Goal: Register for event/course

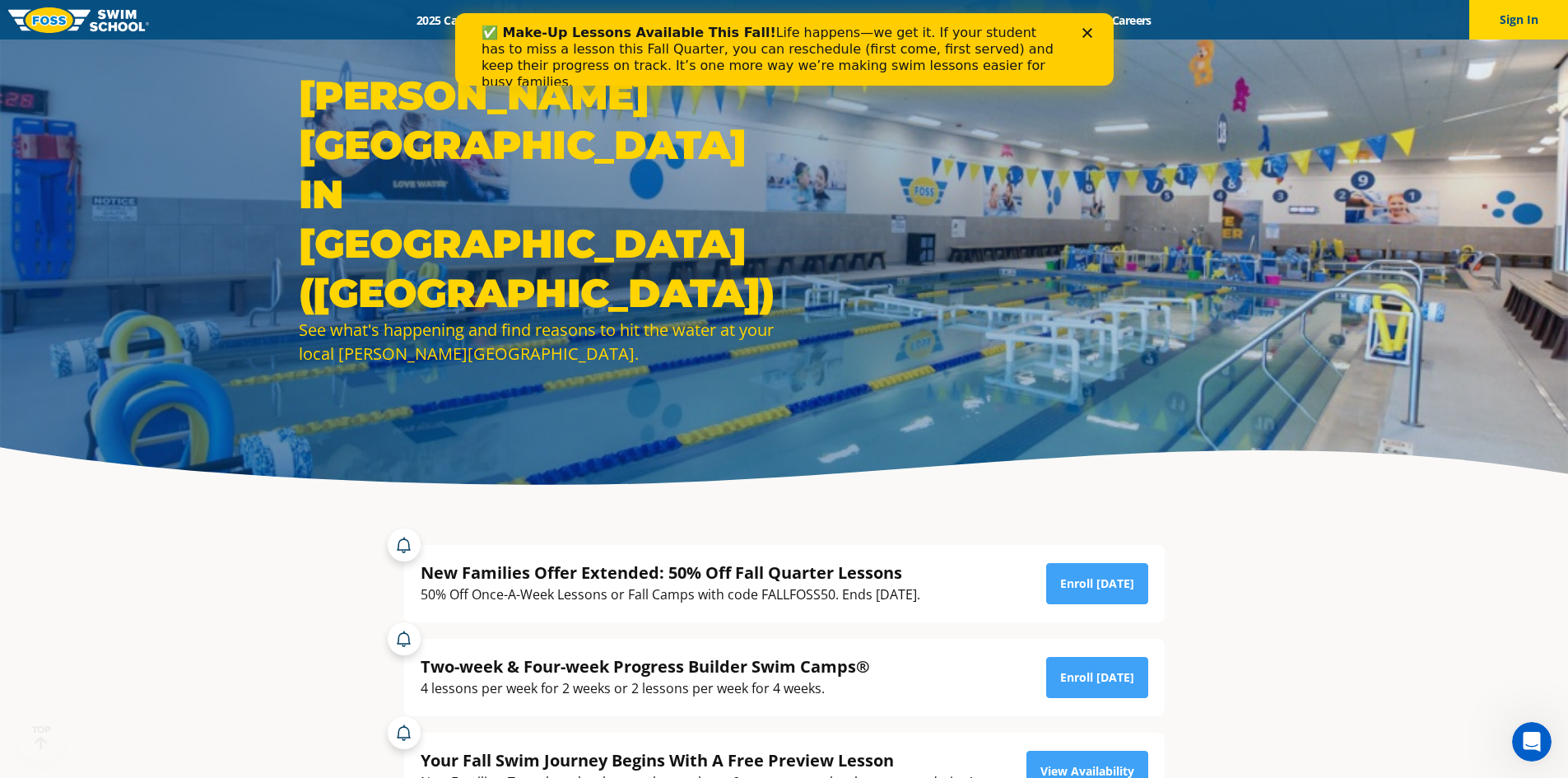
scroll to position [83, 0]
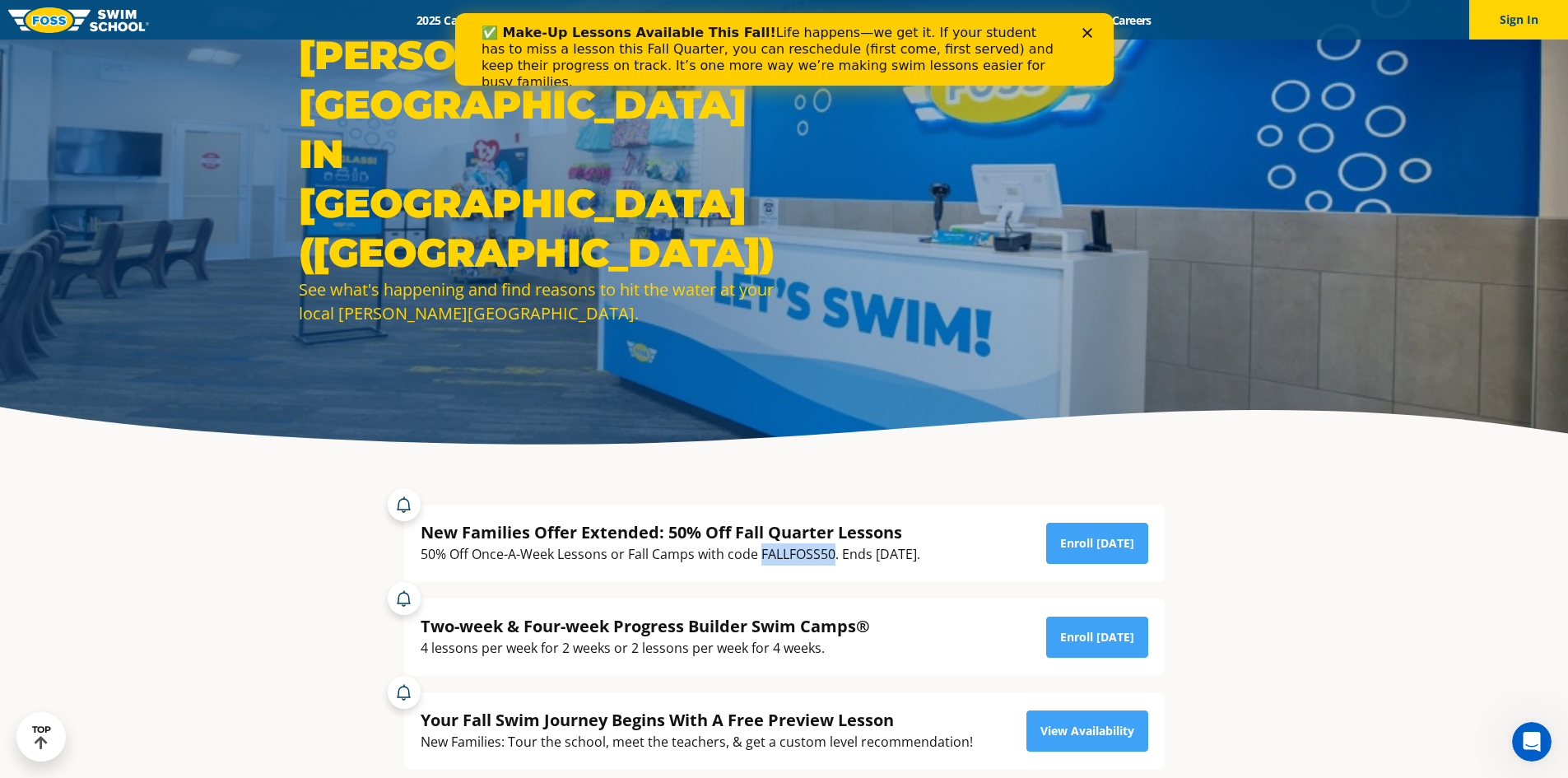
drag, startPoint x: 837, startPoint y: 553, endPoint x: 763, endPoint y: 550, distance: 74.1
click at [763, 481] on div "50% Off Once-A-Week Lessons or Fall Camps with code FALLFOSS50. Ends [DATE]." at bounding box center [670, 555] width 499 height 23
copy div "FALLFOSS50"
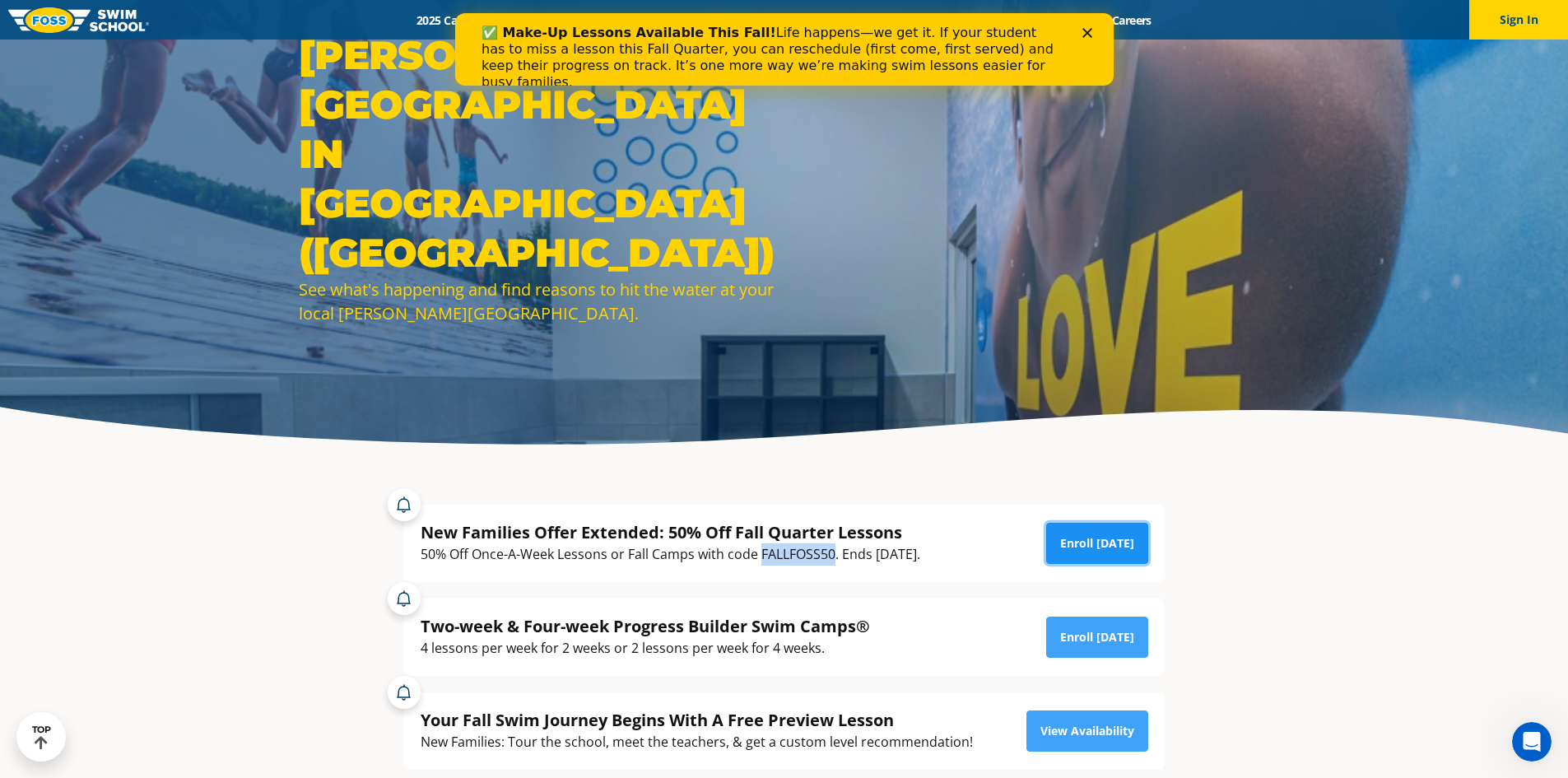
click at [1041, 481] on link "Enroll [DATE]" at bounding box center [1097, 544] width 102 height 41
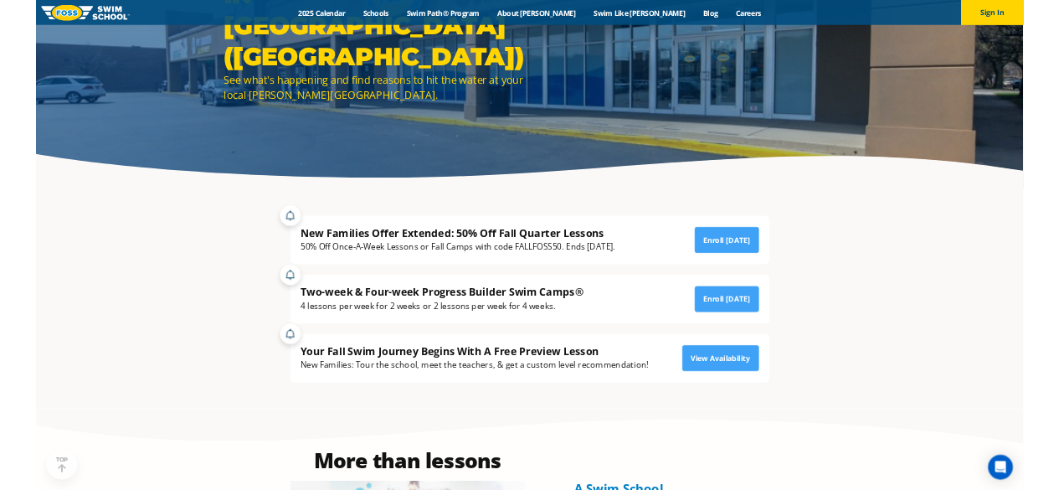
scroll to position [251, 0]
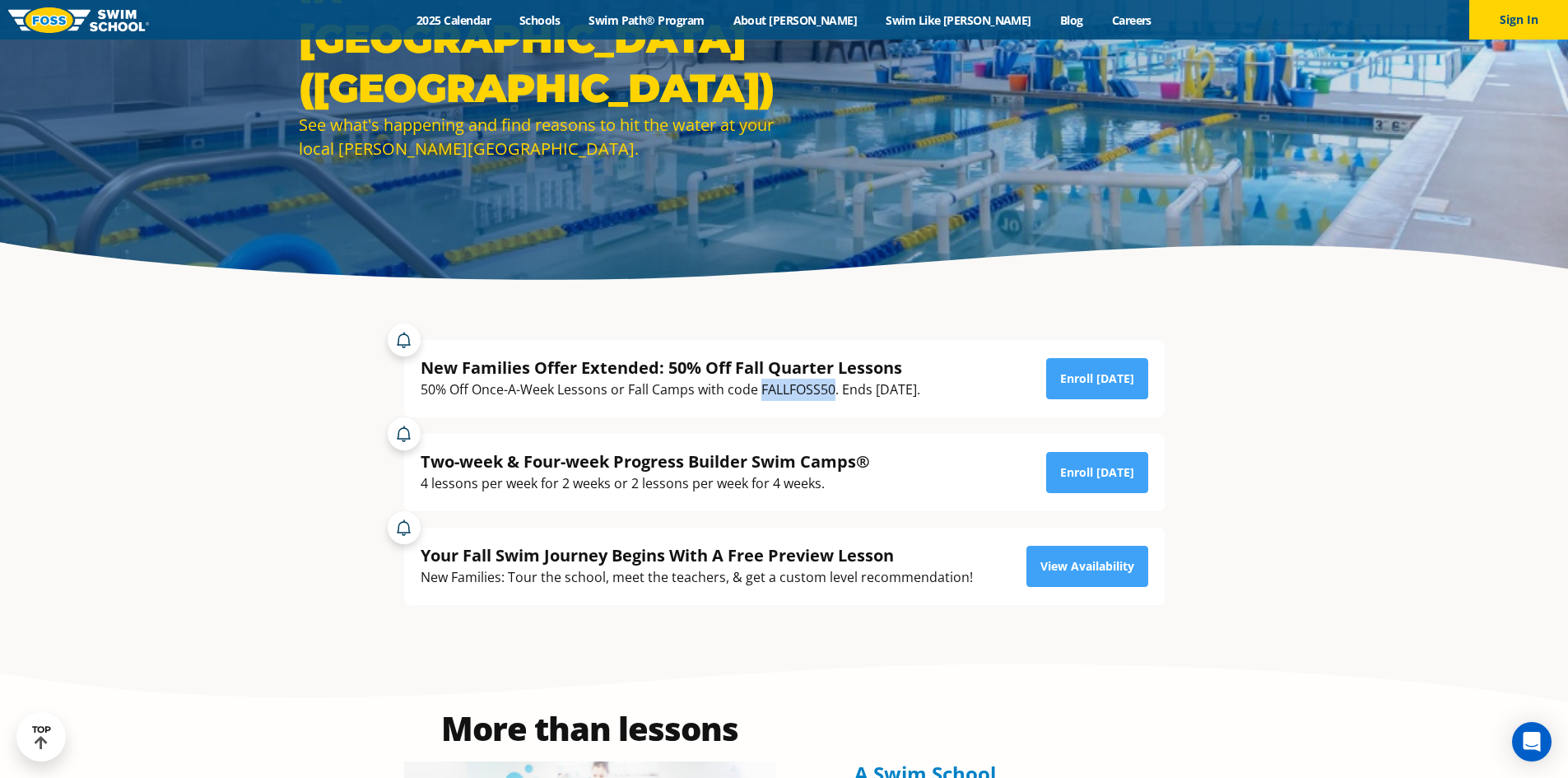
drag, startPoint x: 763, startPoint y: 387, endPoint x: 837, endPoint y: 388, distance: 74.0
click at [837, 388] on div "50% Off Once-A-Week Lessons or Fall Camps with code FALLFOSS50. Ends [DATE]." at bounding box center [670, 389] width 499 height 23
copy div "FALLFOSS50"
